Goal: Find specific page/section: Find specific page/section

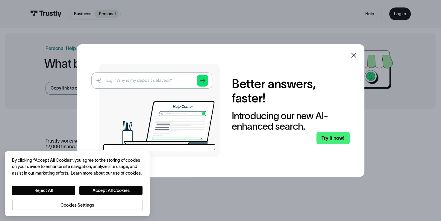
click at [354, 61] on div at bounding box center [353, 55] width 14 height 14
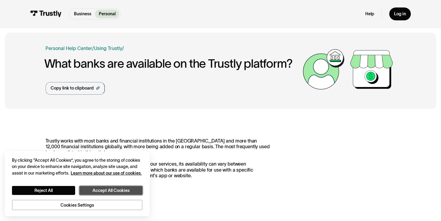
click at [129, 192] on button "Accept All Cookies" at bounding box center [110, 190] width 63 height 9
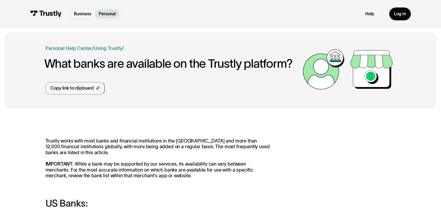
click at [85, 99] on div "Business Help Center Personal Help Center / Personal Business Troubleshooting P…" at bounding box center [220, 71] width 350 height 76
click at [85, 90] on div "Copy link to clipboard" at bounding box center [72, 88] width 43 height 6
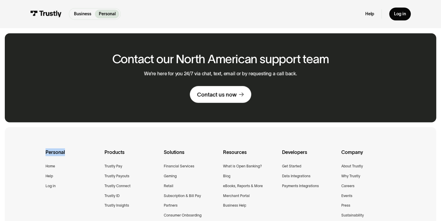
scroll to position [688, 0]
